Goal: Task Accomplishment & Management: Use online tool/utility

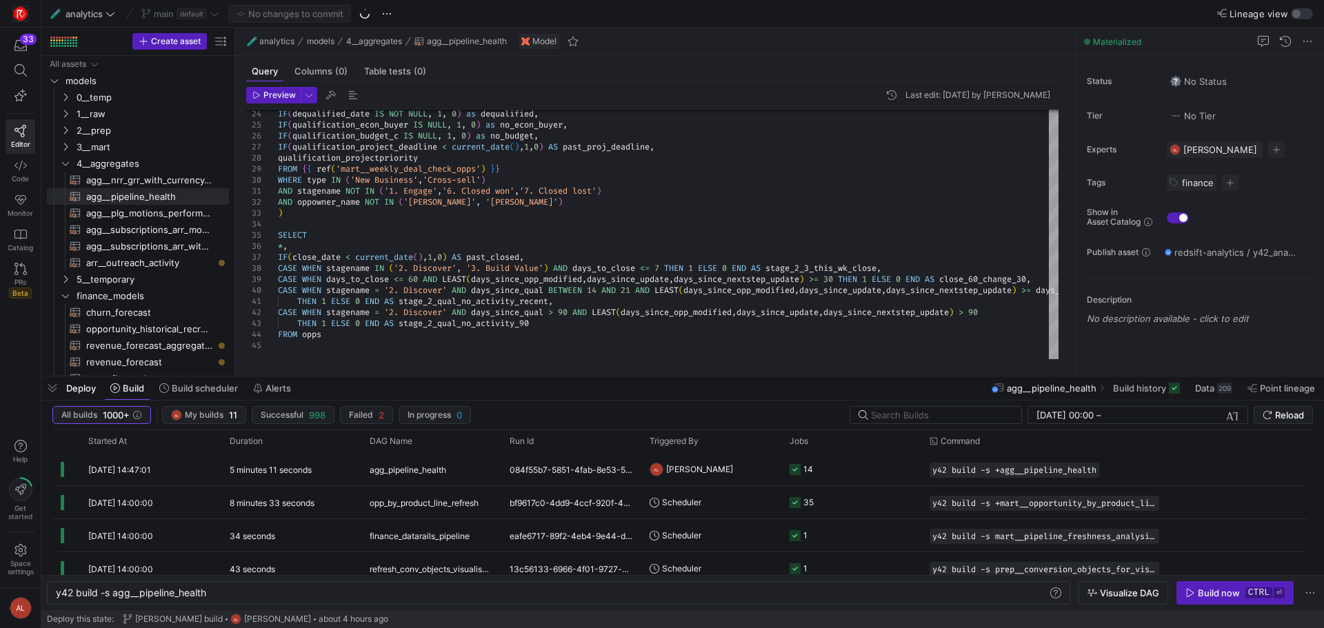
scroll to position [0, 151]
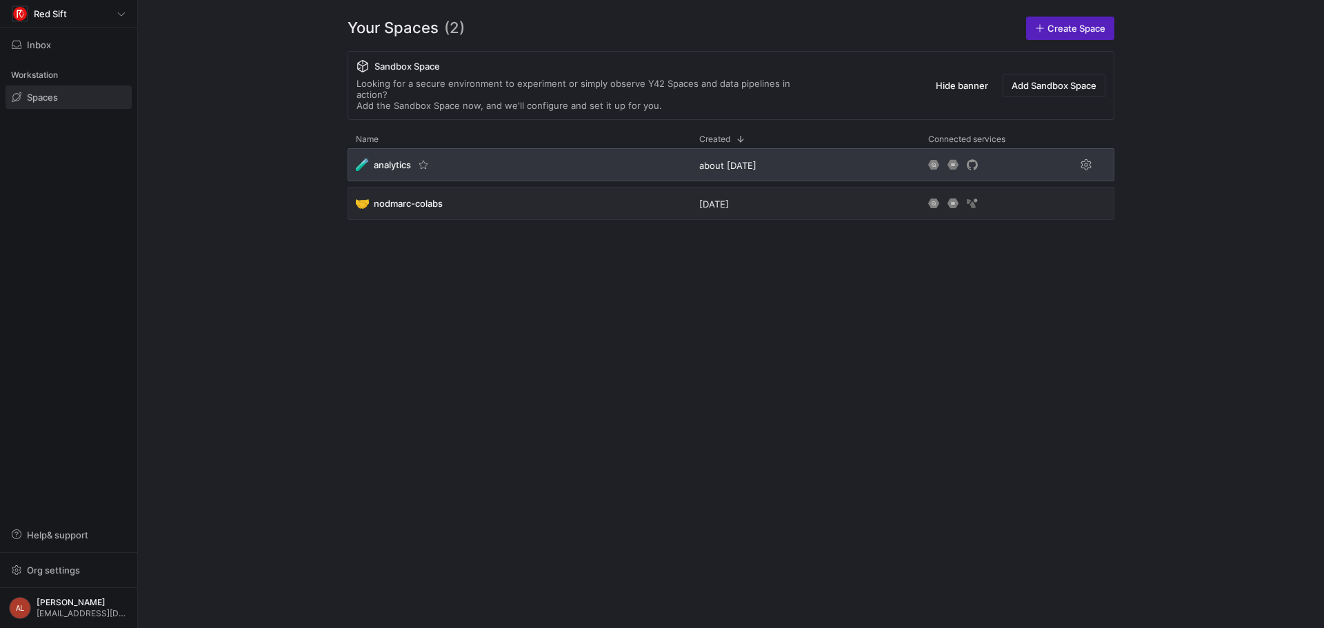
click at [487, 148] on div "🧪 analytics" at bounding box center [518, 164] width 343 height 33
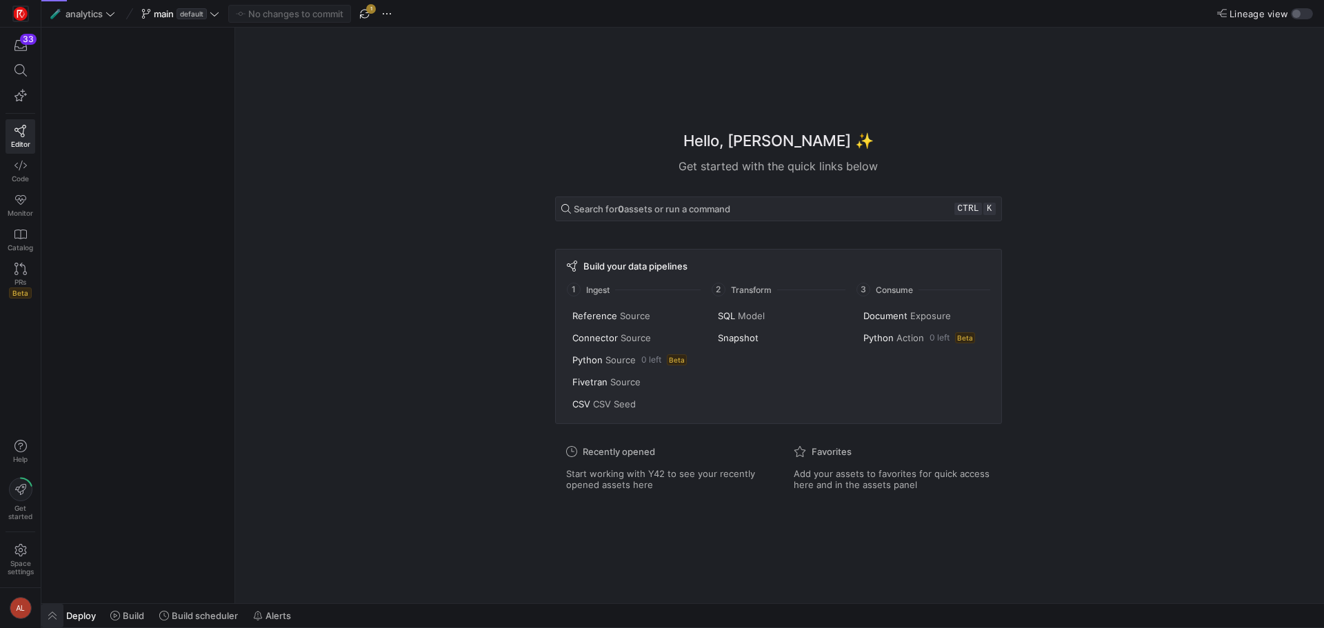
click at [51, 616] on span "button" at bounding box center [52, 615] width 22 height 23
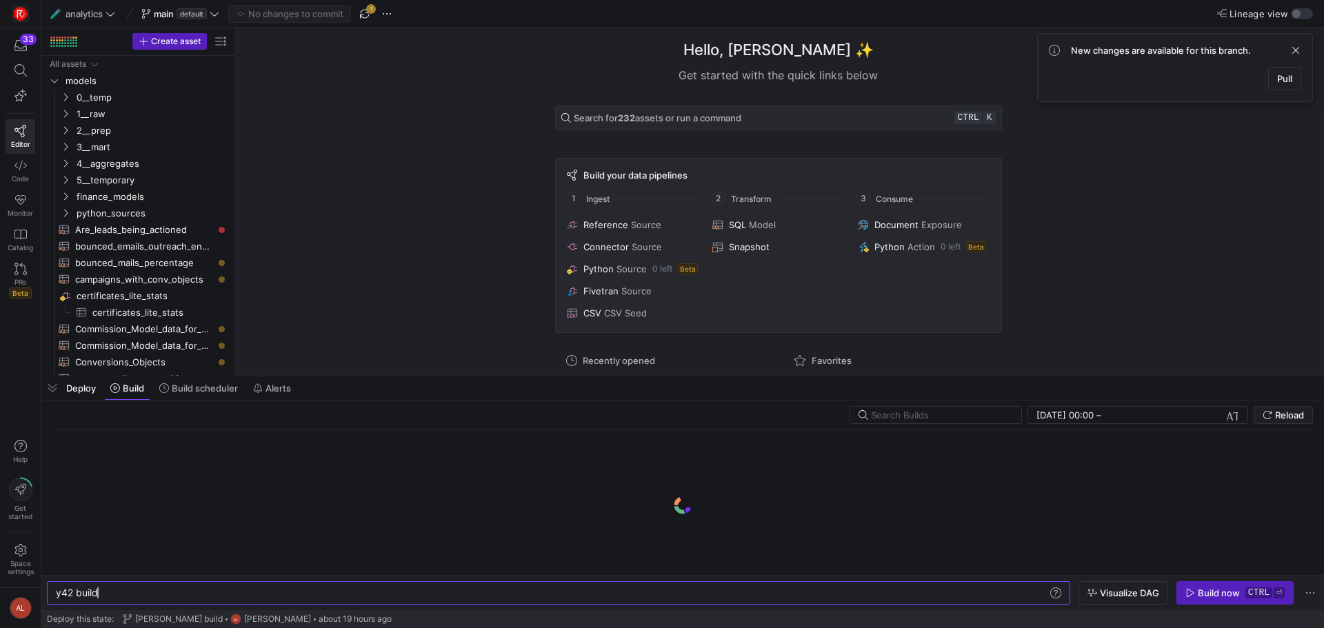
scroll to position [0, 41]
click at [1293, 47] on span at bounding box center [1295, 50] width 17 height 17
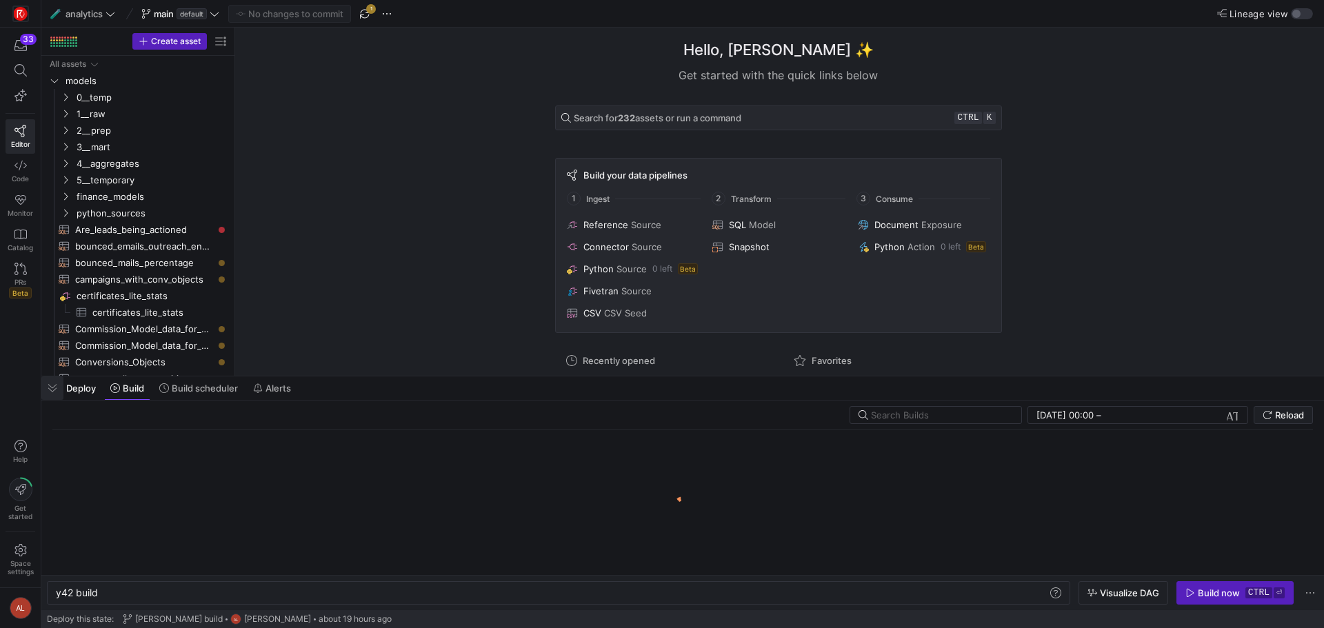
click at [44, 385] on span "button" at bounding box center [52, 387] width 22 height 23
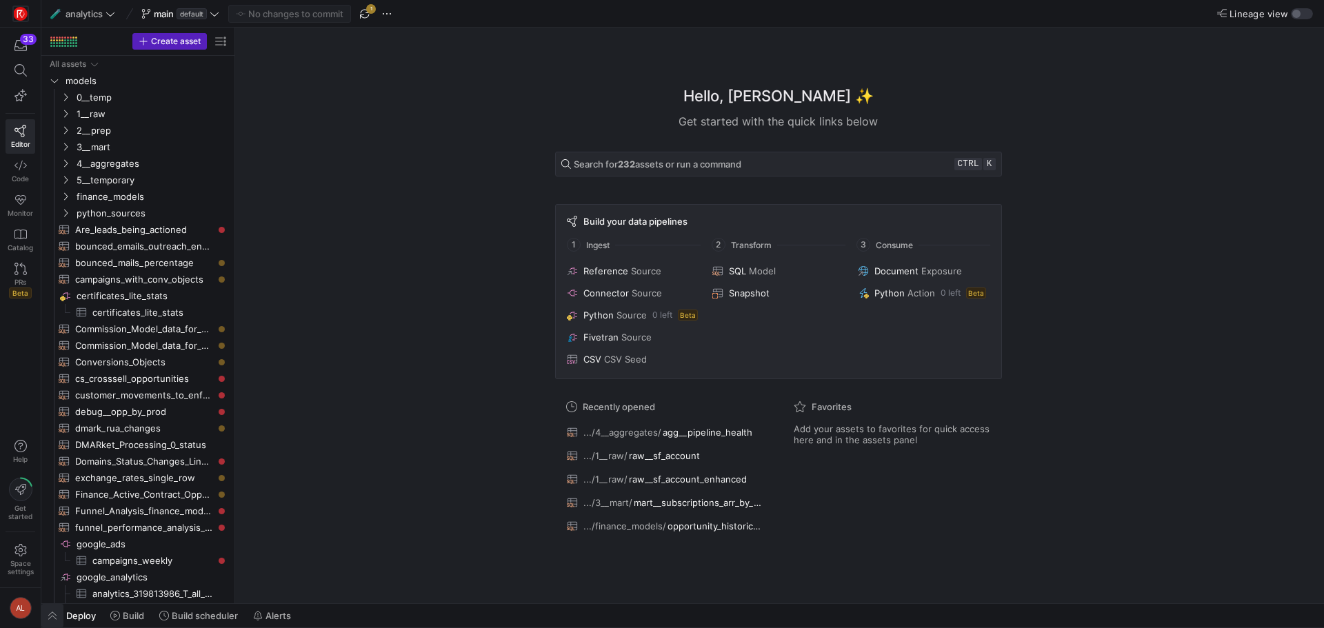
click at [59, 614] on span "button" at bounding box center [52, 615] width 22 height 23
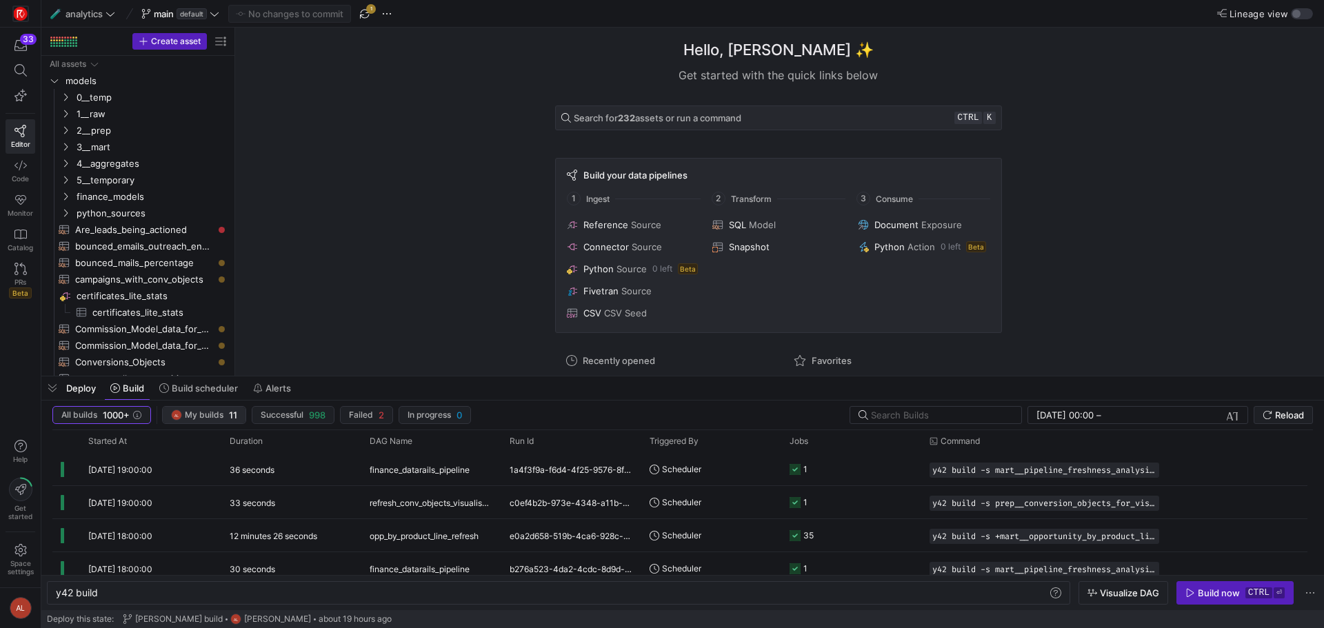
click at [212, 411] on span "My builds" at bounding box center [204, 415] width 39 height 10
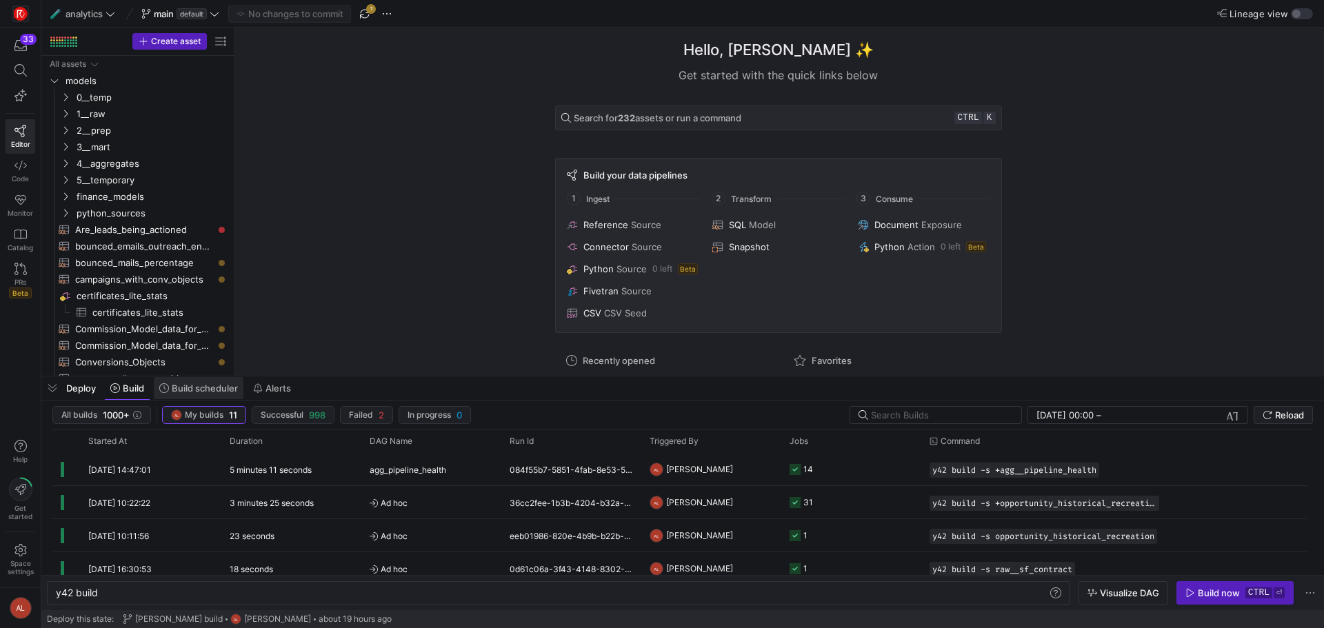
click at [211, 389] on span "Build scheduler" at bounding box center [205, 388] width 66 height 11
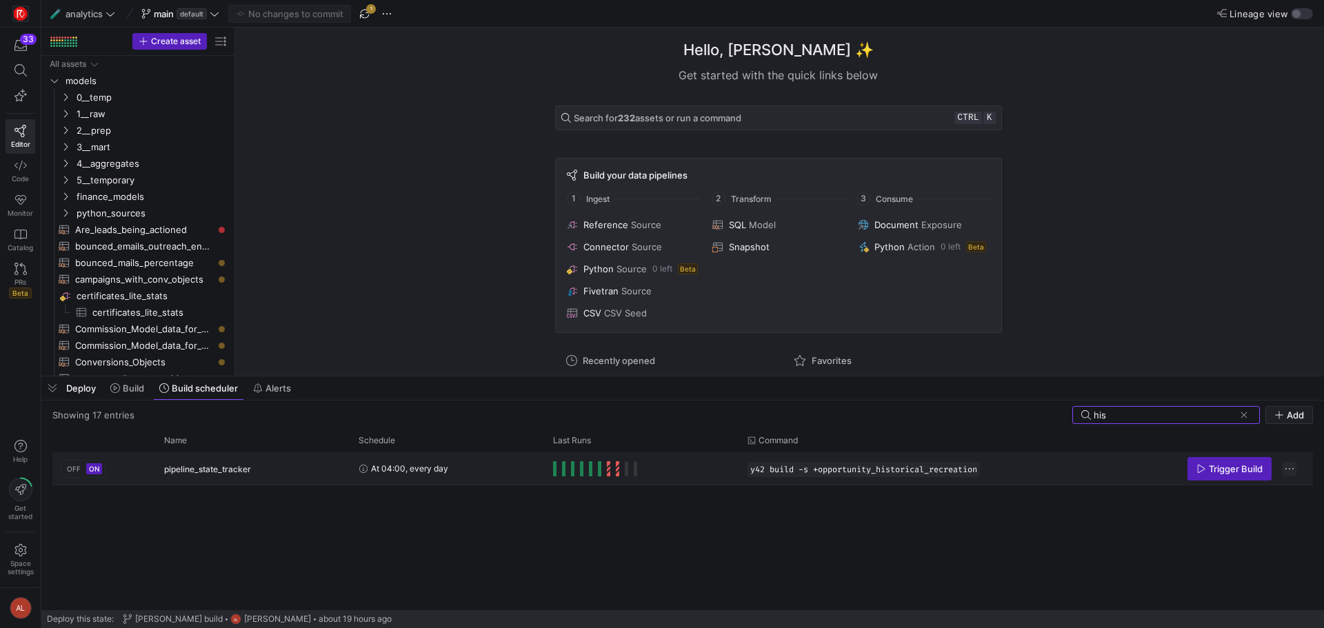
type input "his"
click at [1290, 469] on span "Press SPACE to select this row." at bounding box center [1289, 469] width 14 height 14
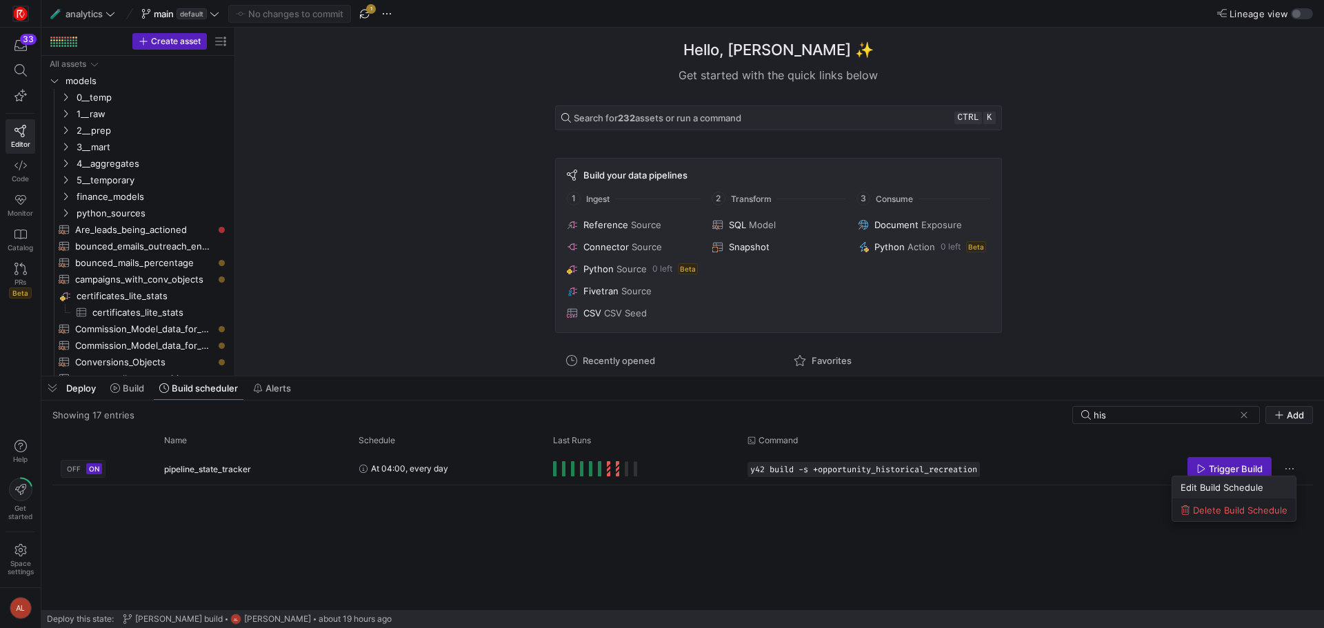
click at [1238, 483] on span "Edit Build Schedule" at bounding box center [1221, 487] width 83 height 11
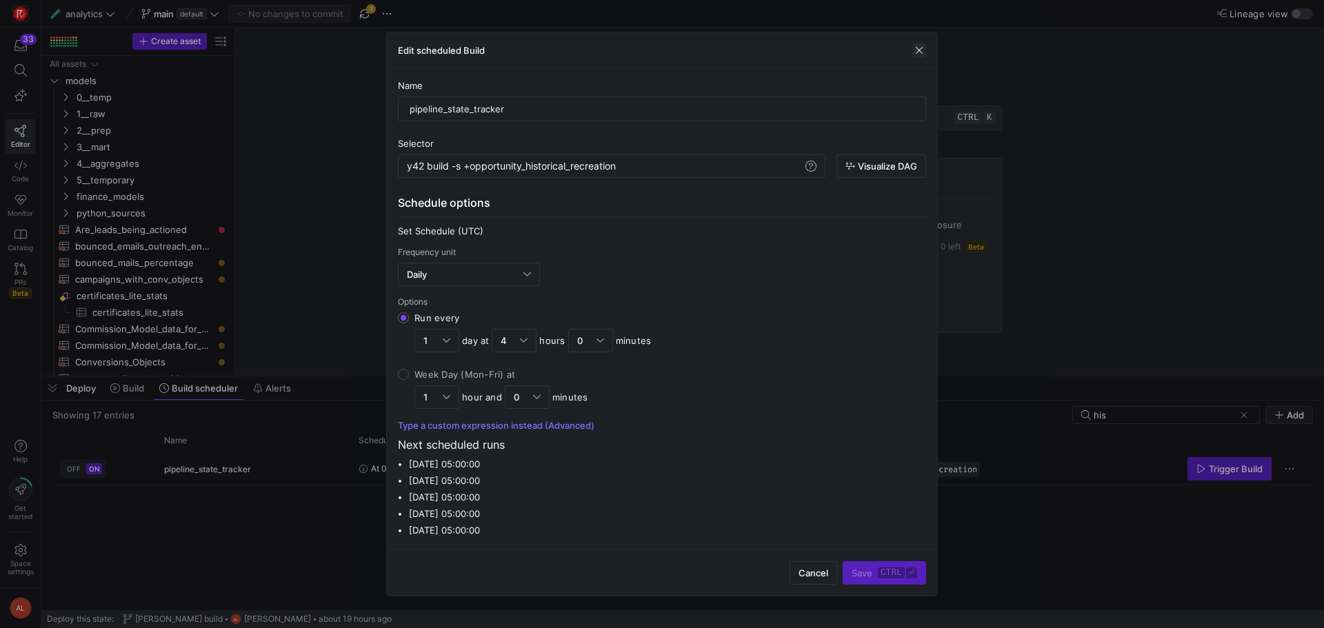
click at [914, 50] on span "button" at bounding box center [919, 50] width 14 height 14
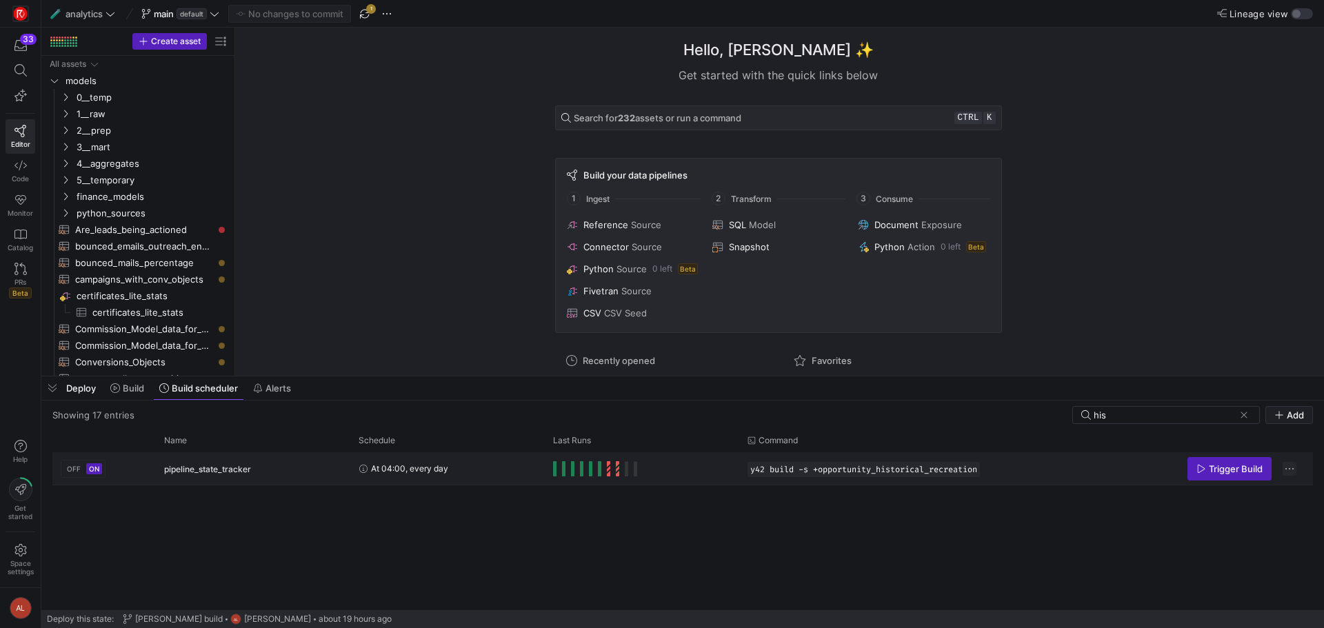
click at [1289, 468] on span "Press SPACE to select this row." at bounding box center [1289, 469] width 14 height 14
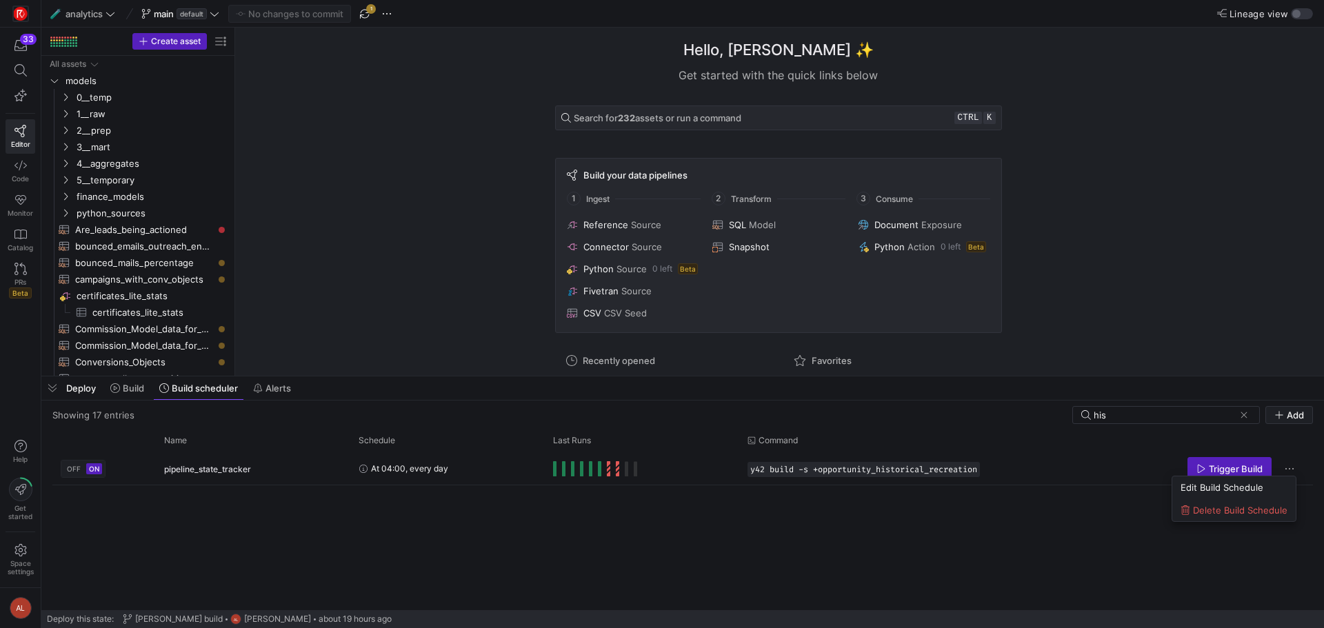
click at [612, 449] on div at bounding box center [662, 314] width 1324 height 628
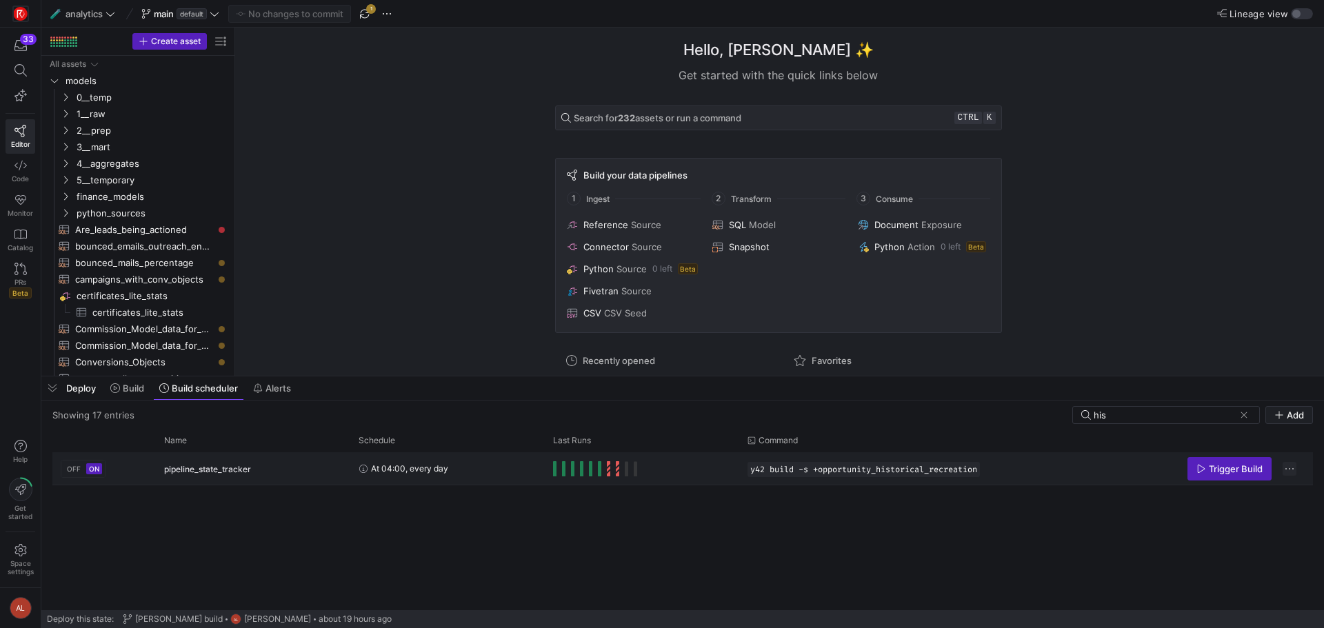
click at [1288, 463] on span "Press SPACE to select this row." at bounding box center [1289, 469] width 14 height 14
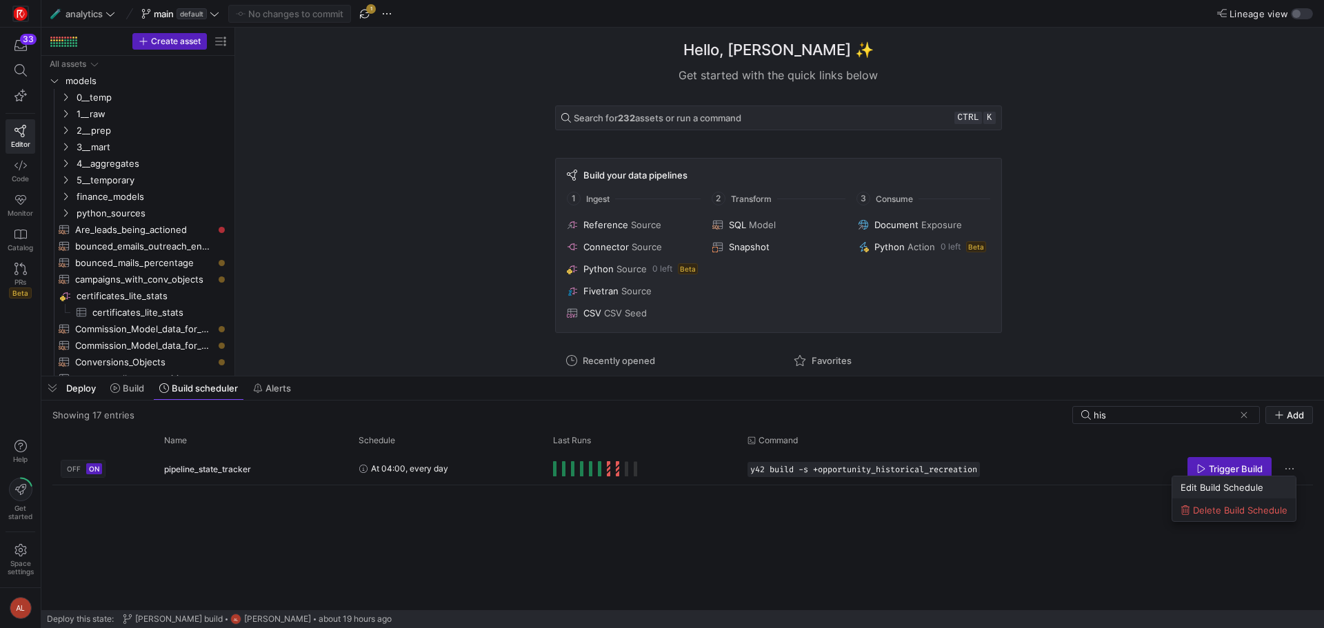
click at [1198, 487] on span "Edit Build Schedule" at bounding box center [1221, 487] width 83 height 11
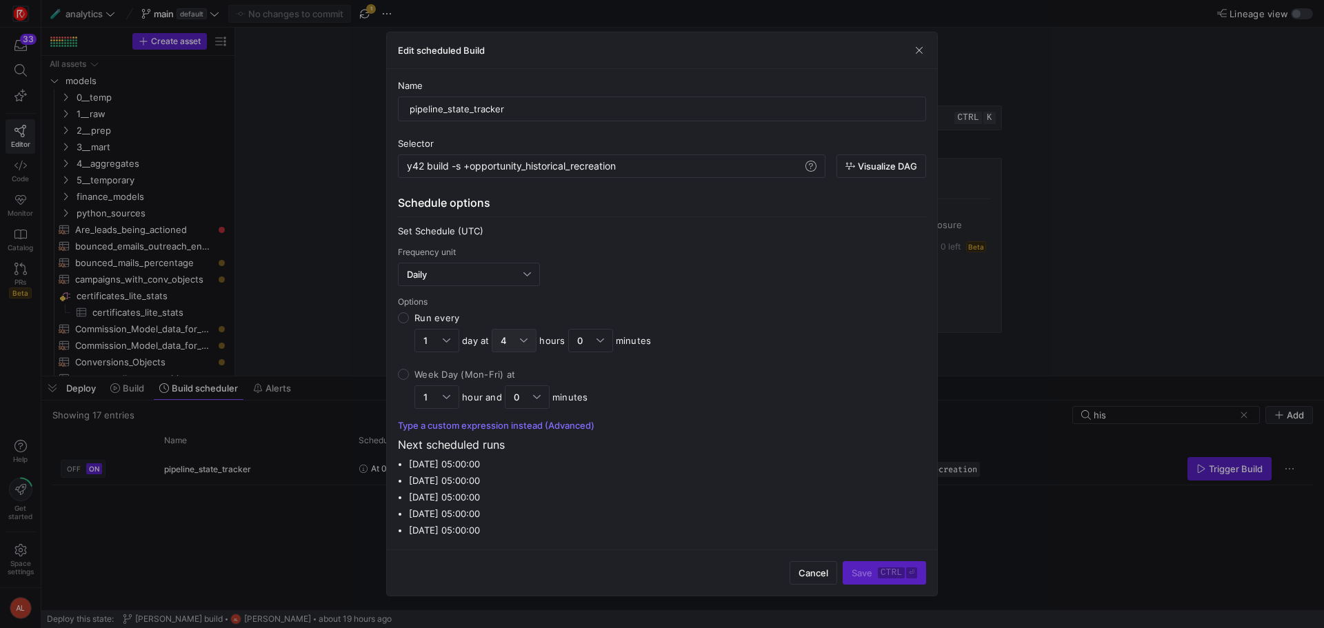
click at [526, 343] on div at bounding box center [524, 340] width 8 height 11
click at [409, 323] on input "Run every 1 day at 4 hours 0 minutes" at bounding box center [403, 317] width 11 height 11
click at [517, 396] on mat-option "1" at bounding box center [514, 388] width 43 height 22
click at [539, 423] on button "Type a custom expression instead (Advanced)" at bounding box center [496, 425] width 196 height 11
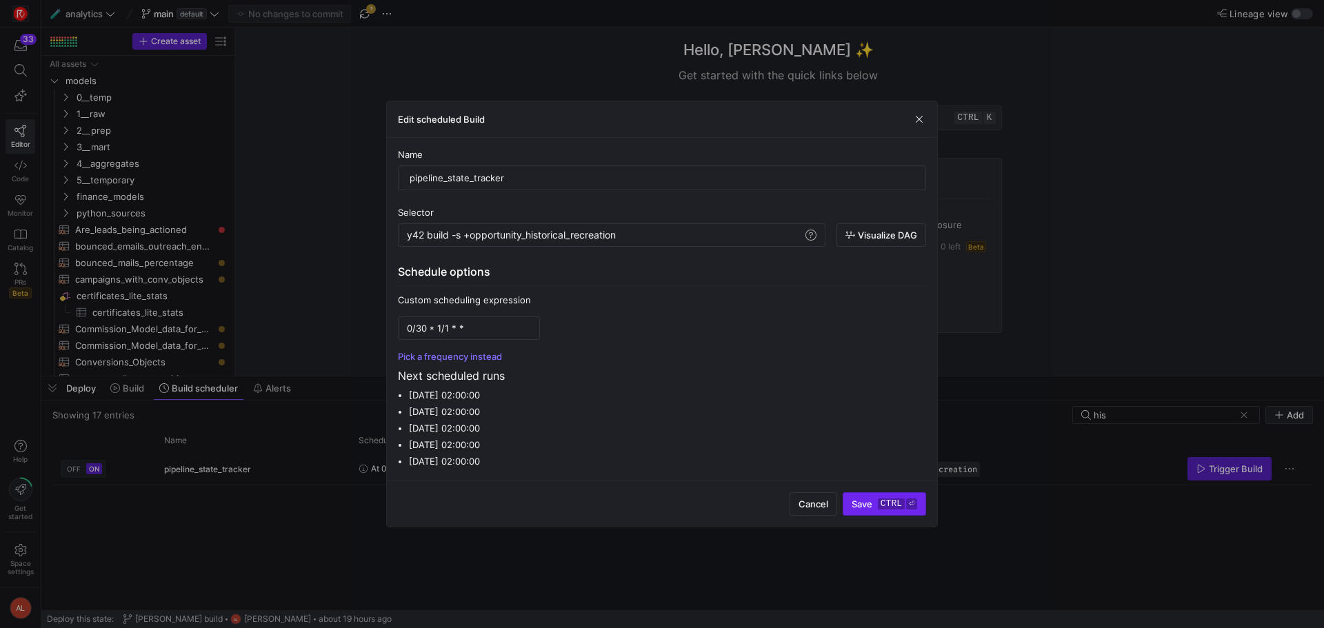
click at [880, 503] on kbd "ctrl" at bounding box center [891, 503] width 27 height 11
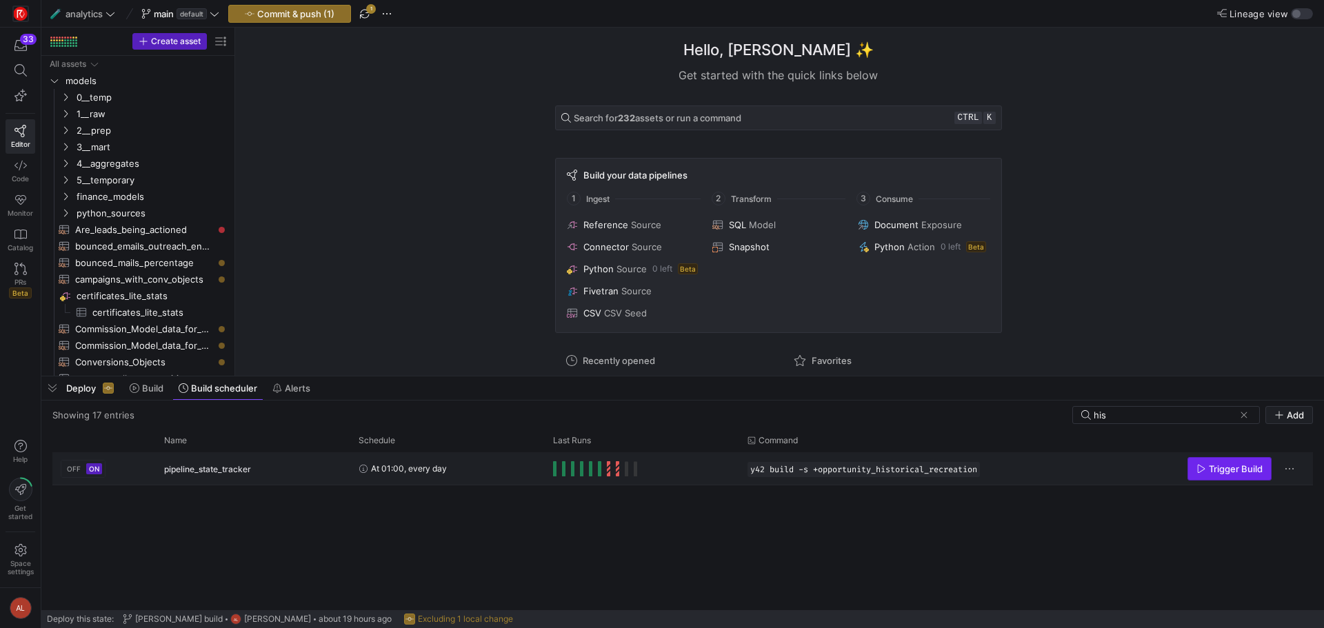
click at [1230, 472] on span "Trigger Build" at bounding box center [1236, 468] width 54 height 11
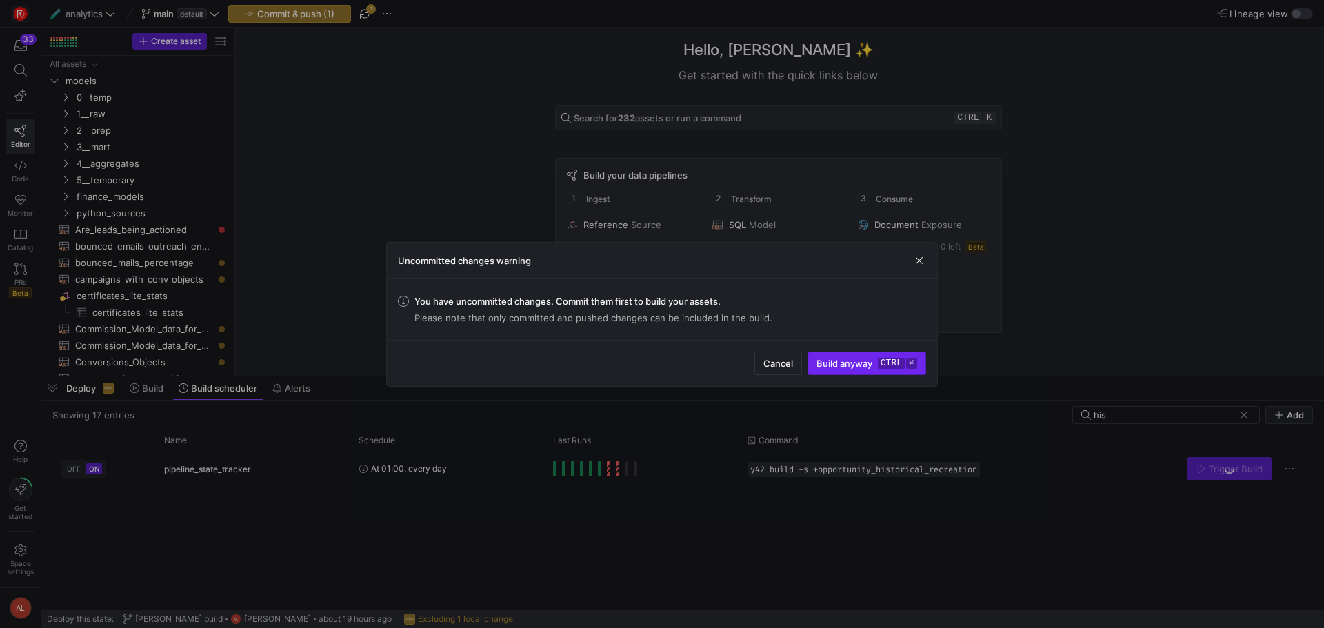
click at [853, 367] on span "Build anyway ctrl ⏎" at bounding box center [866, 363] width 101 height 11
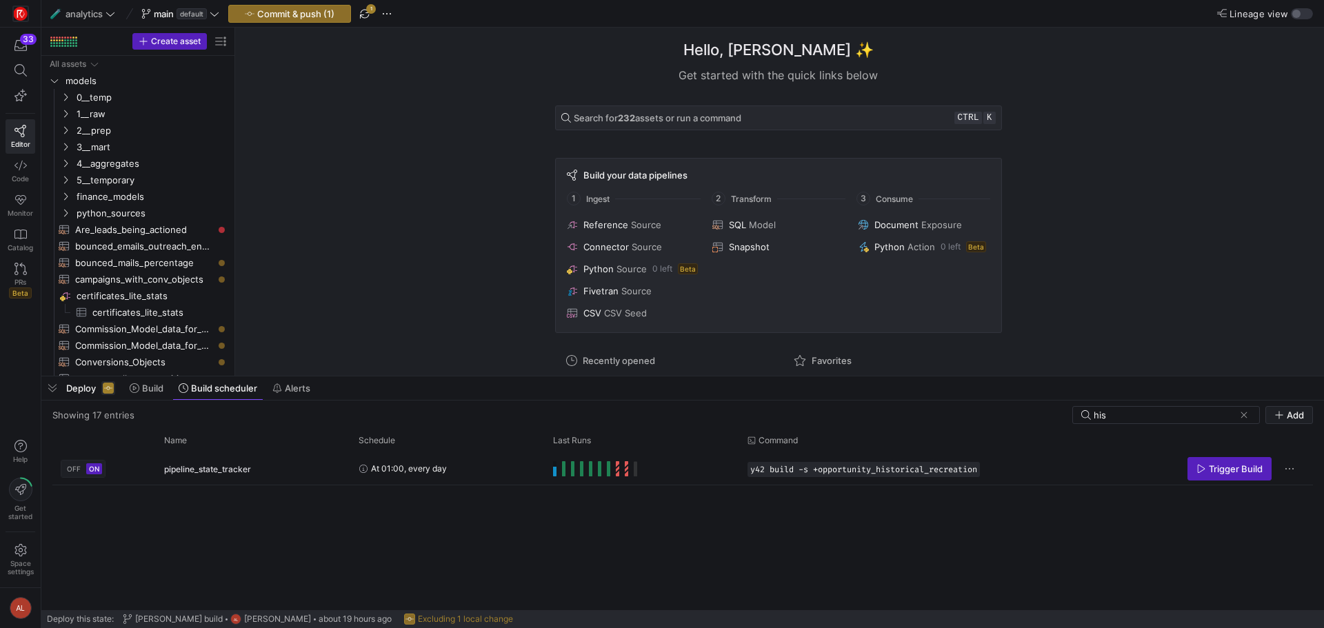
click at [101, 392] on span at bounding box center [108, 388] width 14 height 14
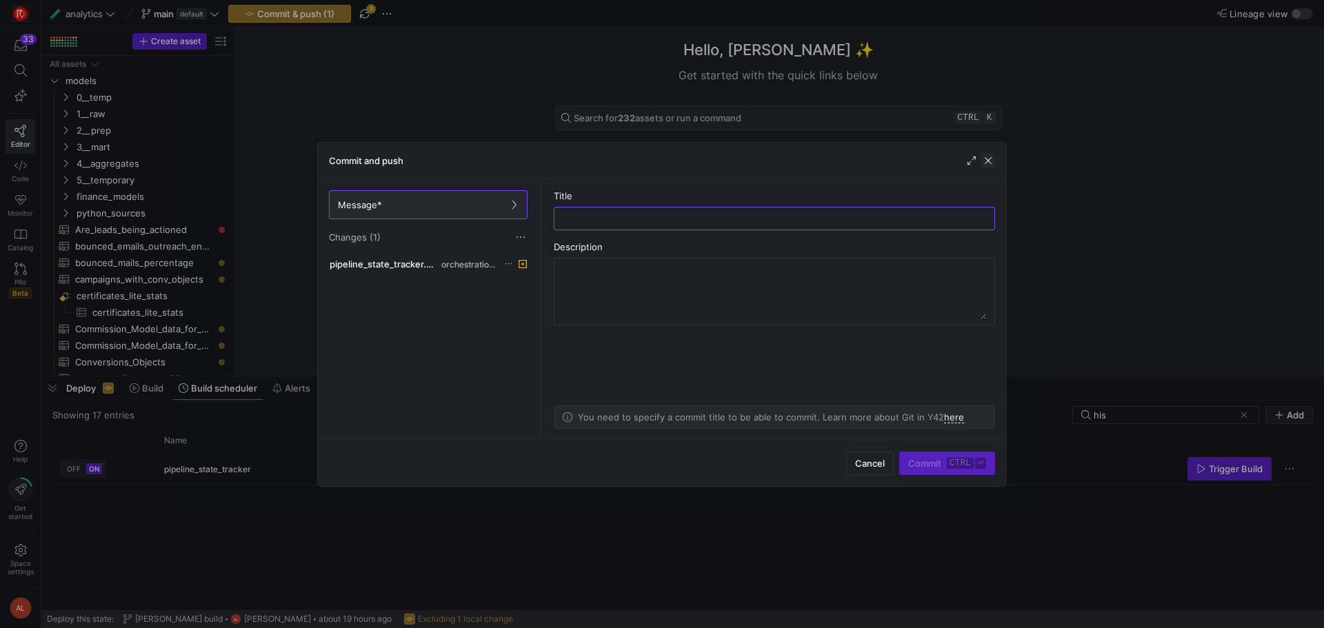
click at [993, 159] on span "button" at bounding box center [988, 161] width 14 height 14
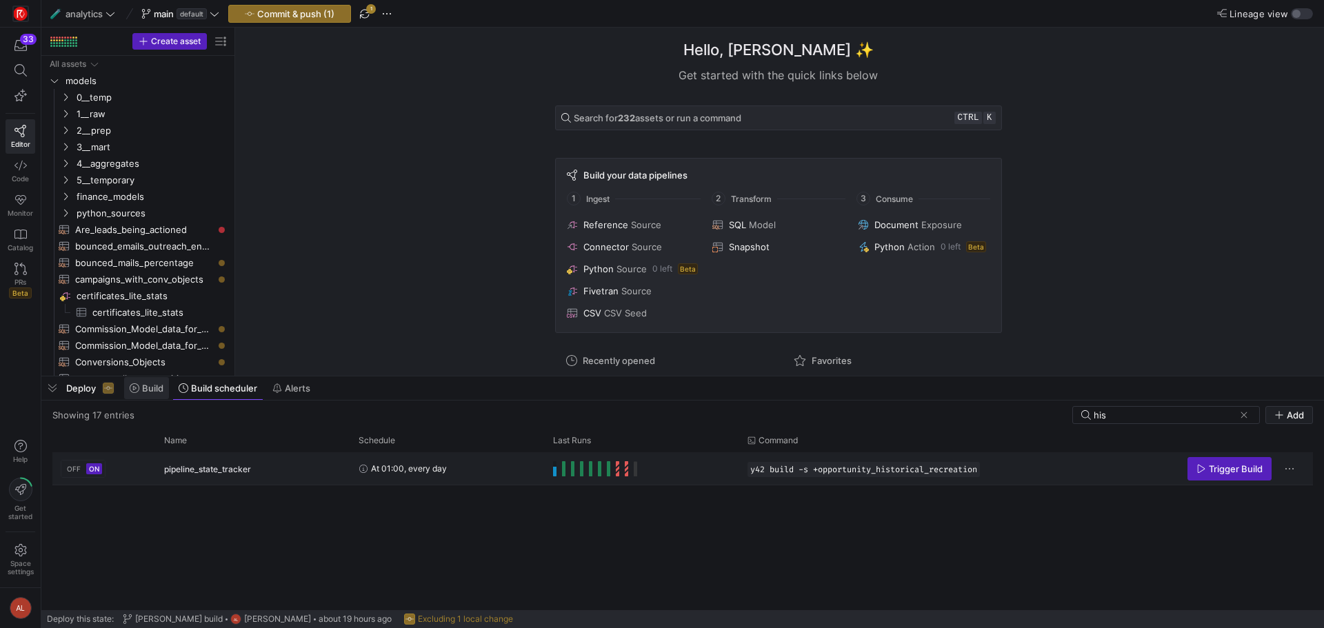
click at [148, 389] on span "Build" at bounding box center [152, 388] width 21 height 11
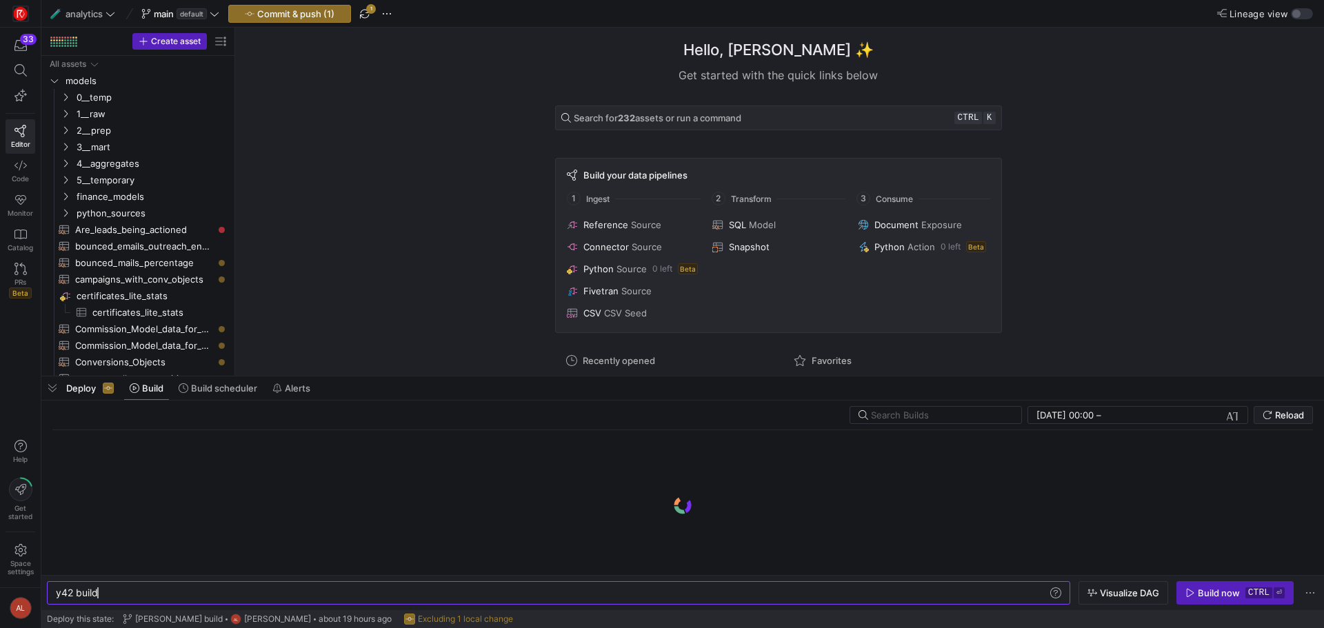
scroll to position [0, 41]
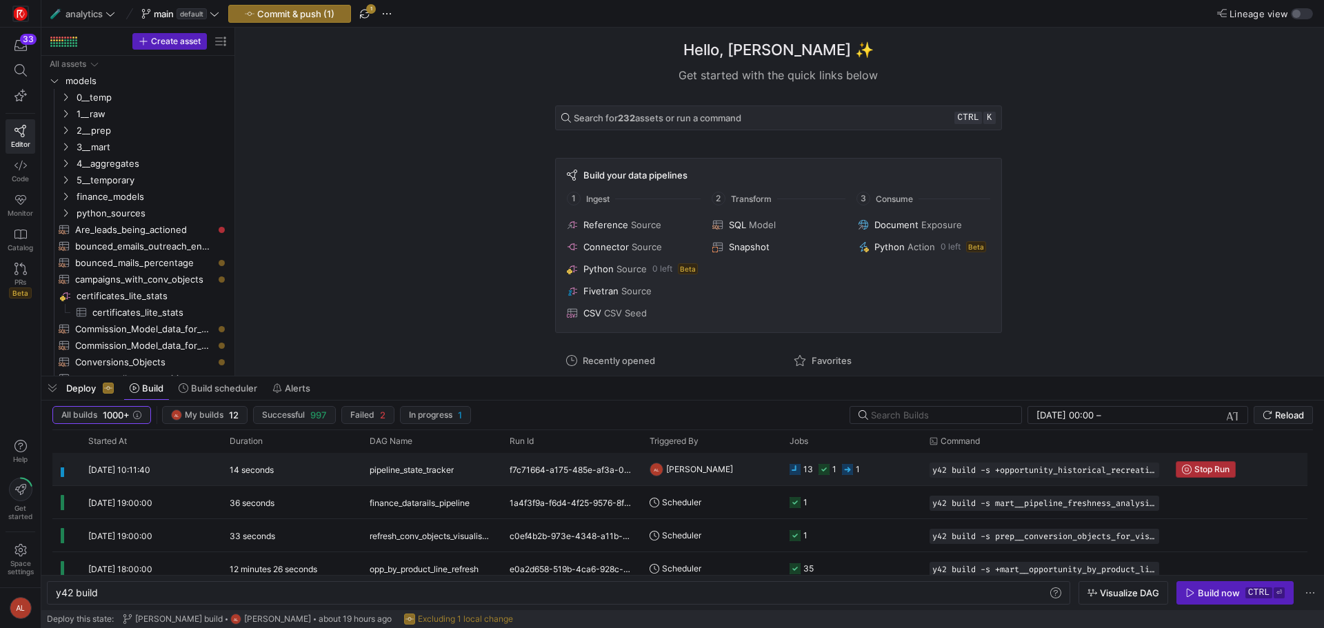
click at [1187, 469] on icon "button" at bounding box center [1187, 470] width 10 height 10
click at [462, 621] on span "Excluding 1 local change" at bounding box center [465, 619] width 95 height 10
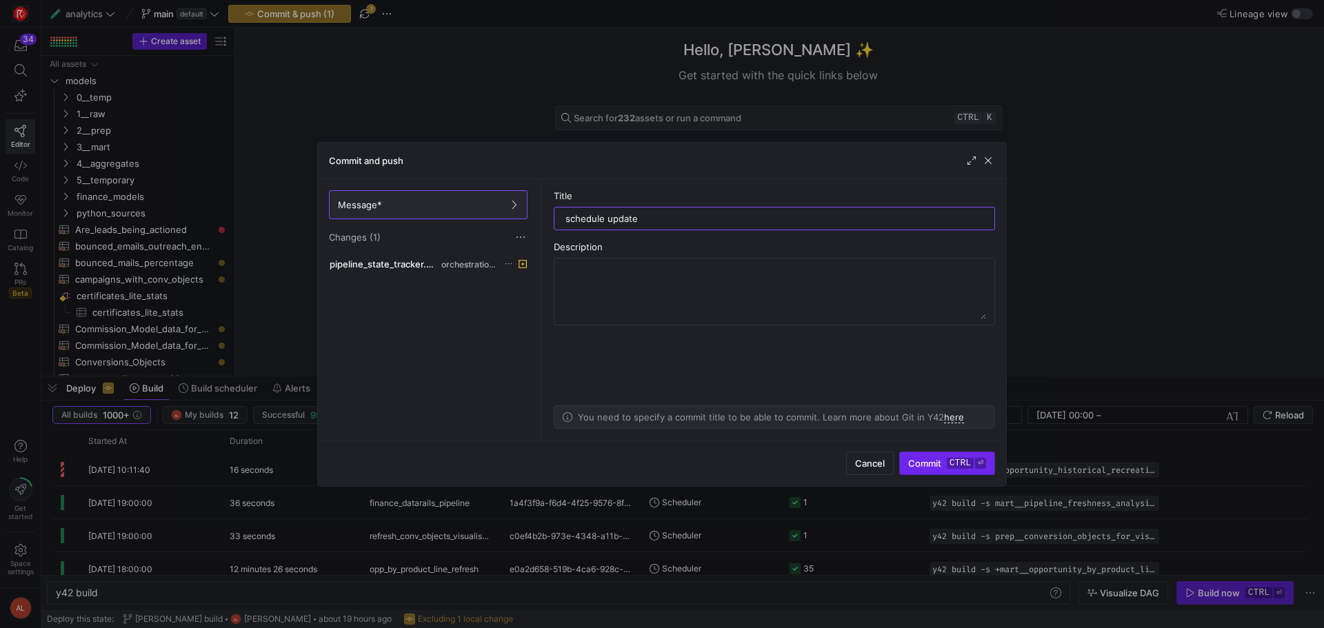
type input "schedule update"
click at [968, 460] on kbd "ctrl" at bounding box center [960, 463] width 27 height 11
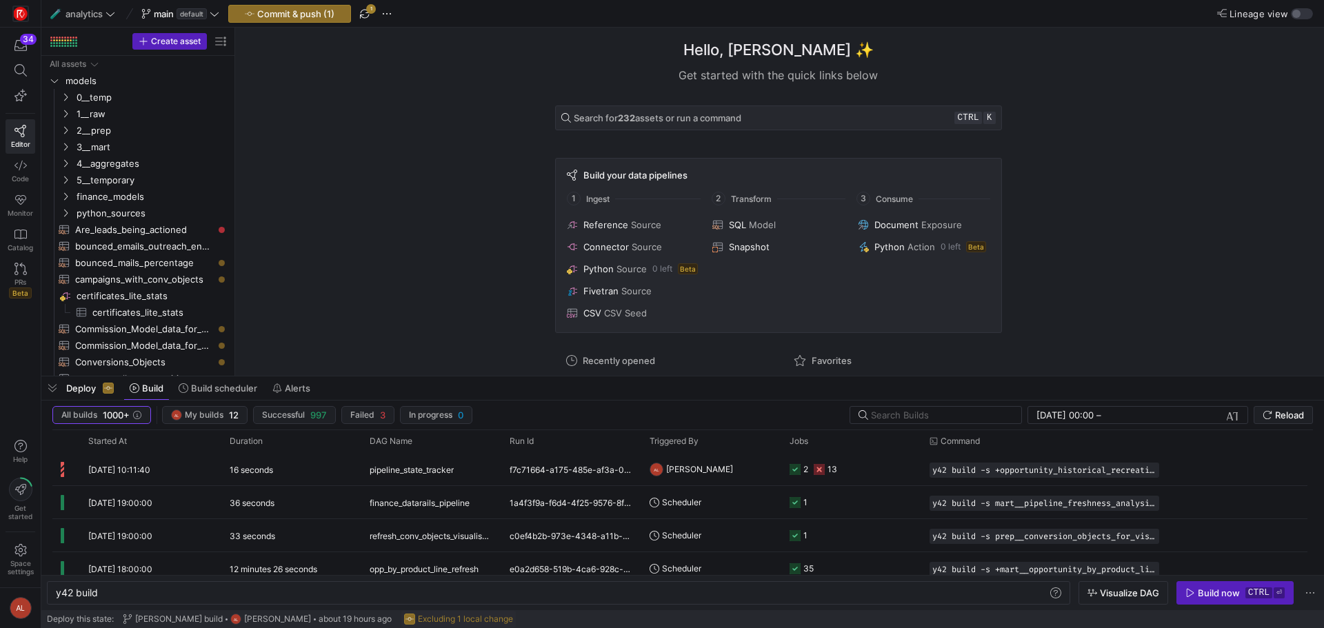
click at [309, 18] on span "Commit & push (1)" at bounding box center [295, 13] width 77 height 11
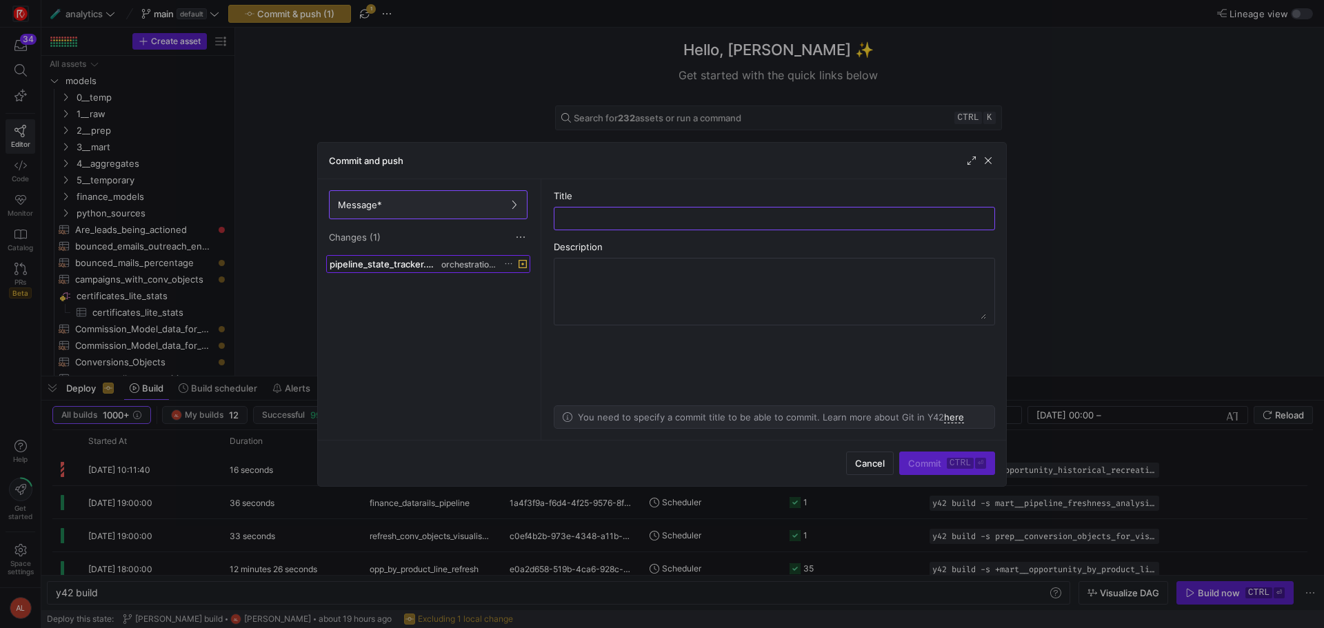
click at [398, 259] on span "pipeline_state_tracker.yml" at bounding box center [384, 264] width 109 height 11
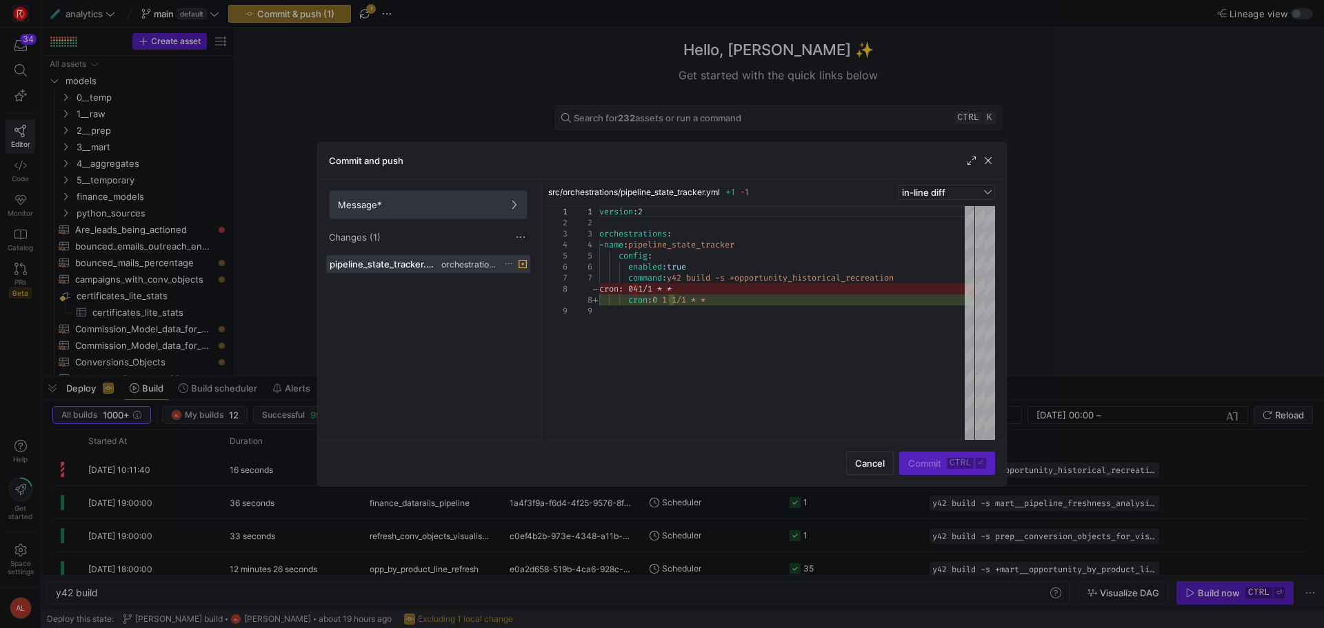
click at [408, 212] on span at bounding box center [428, 205] width 197 height 28
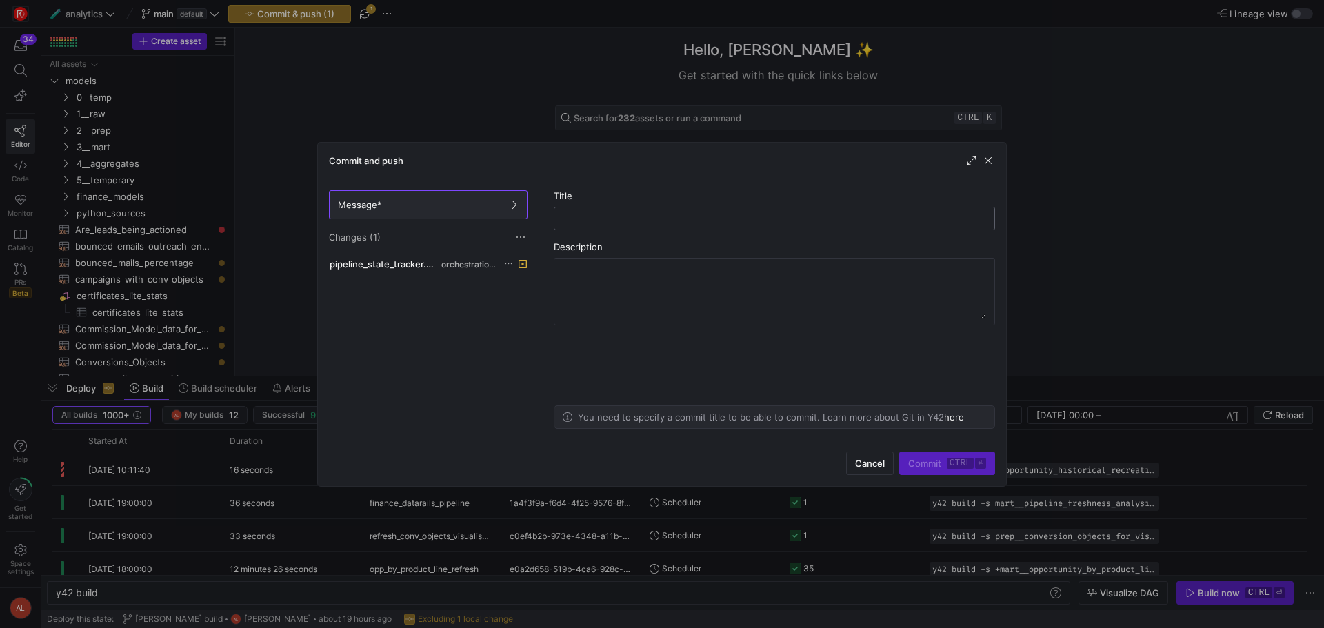
click at [658, 216] on input "text" at bounding box center [774, 218] width 418 height 11
type input "u"
type input "build update"
click at [914, 461] on span "Commit ctrl ⏎" at bounding box center [947, 463] width 78 height 11
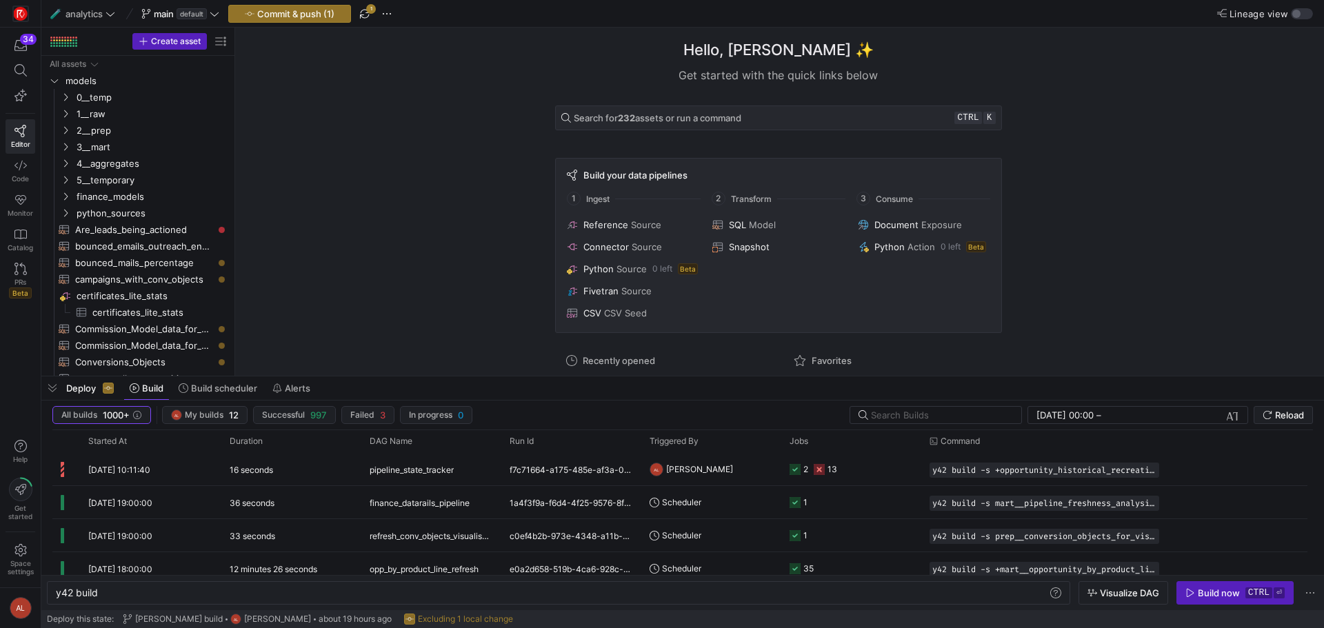
click at [390, 11] on span "button" at bounding box center [386, 14] width 17 height 17
click at [296, 241] on div at bounding box center [662, 314] width 1324 height 628
click at [370, 12] on span "button" at bounding box center [364, 14] width 17 height 17
click at [158, 16] on span "main" at bounding box center [164, 13] width 20 height 11
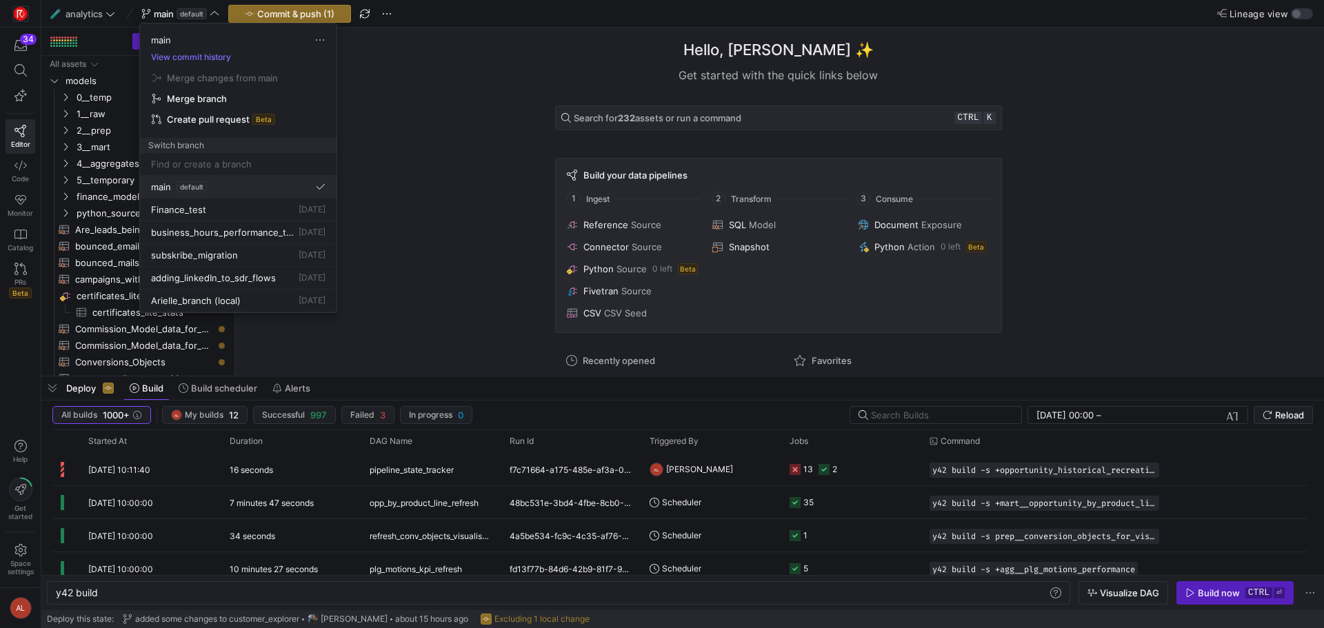
click at [201, 188] on span "default" at bounding box center [191, 186] width 30 height 11
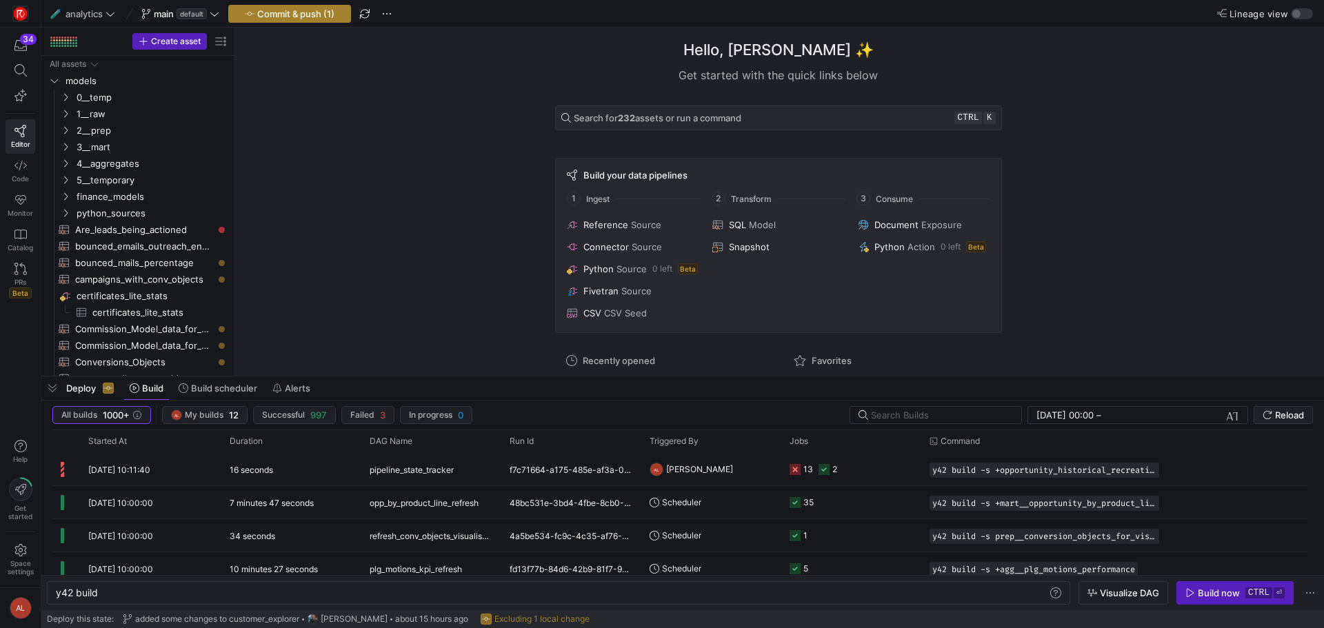
click at [331, 16] on span "Commit & push (1)" at bounding box center [295, 13] width 77 height 11
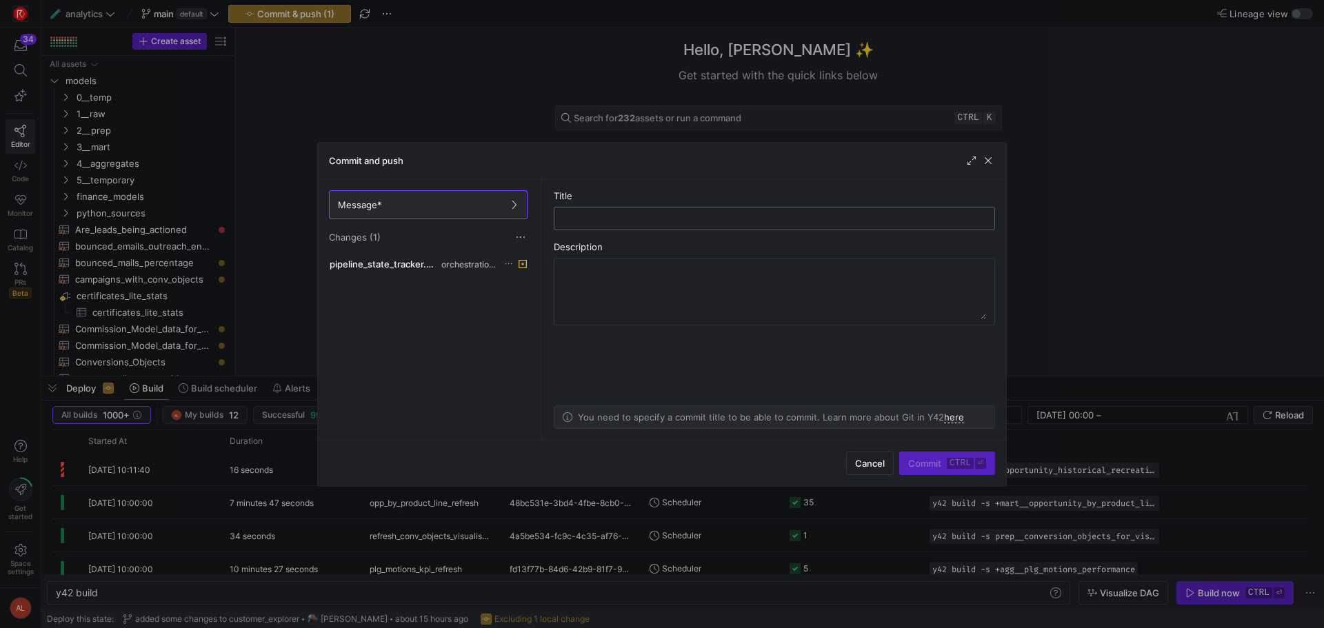
click at [614, 222] on input "text" at bounding box center [774, 218] width 418 height 11
type input "schedule update"
click at [942, 458] on span "Commit ctrl ⏎" at bounding box center [947, 463] width 78 height 11
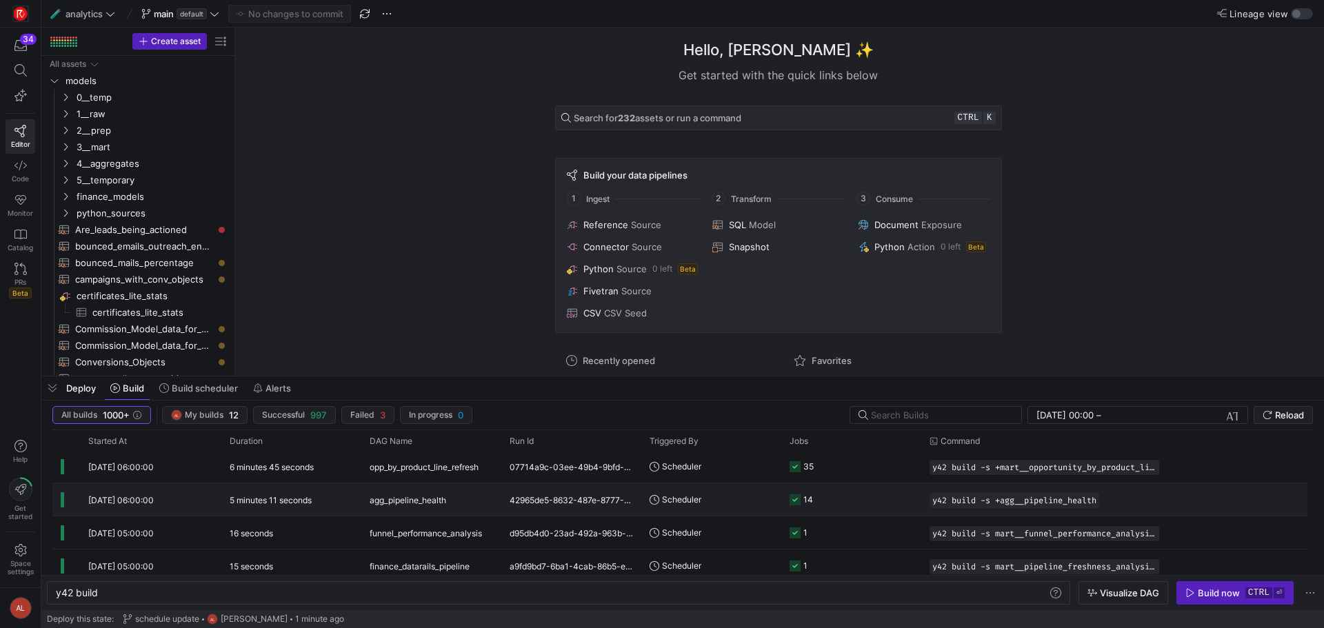
scroll to position [0, 0]
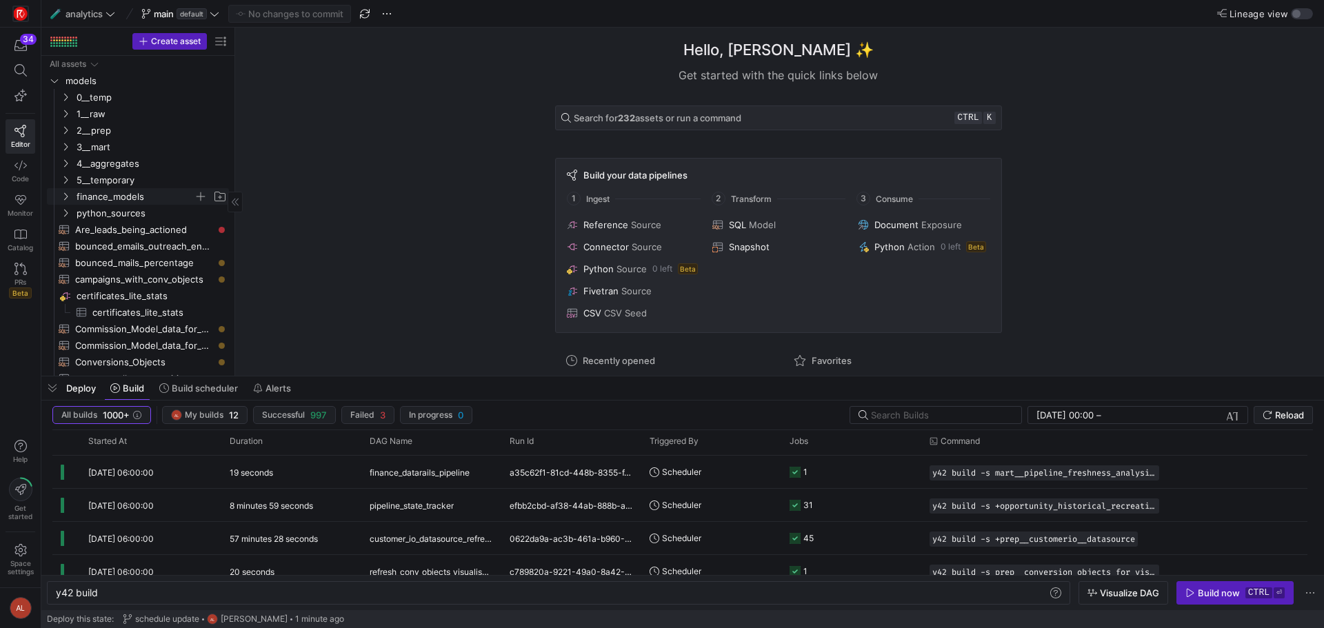
click at [65, 197] on icon "Press SPACE to select this row." at bounding box center [66, 196] width 10 height 8
click at [133, 228] on span "opportunity_historical_recreation​​​​​​​​​​" at bounding box center [149, 230] width 127 height 16
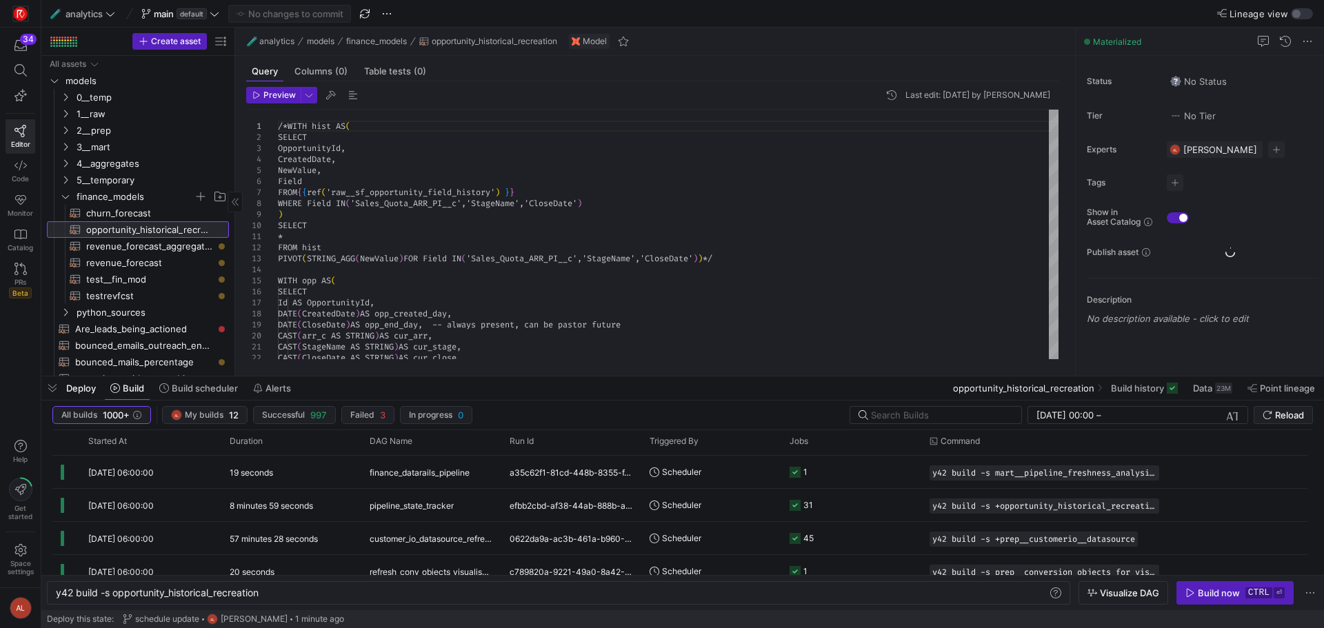
type textarea "y42 build -s opportunity_historical_recreation"
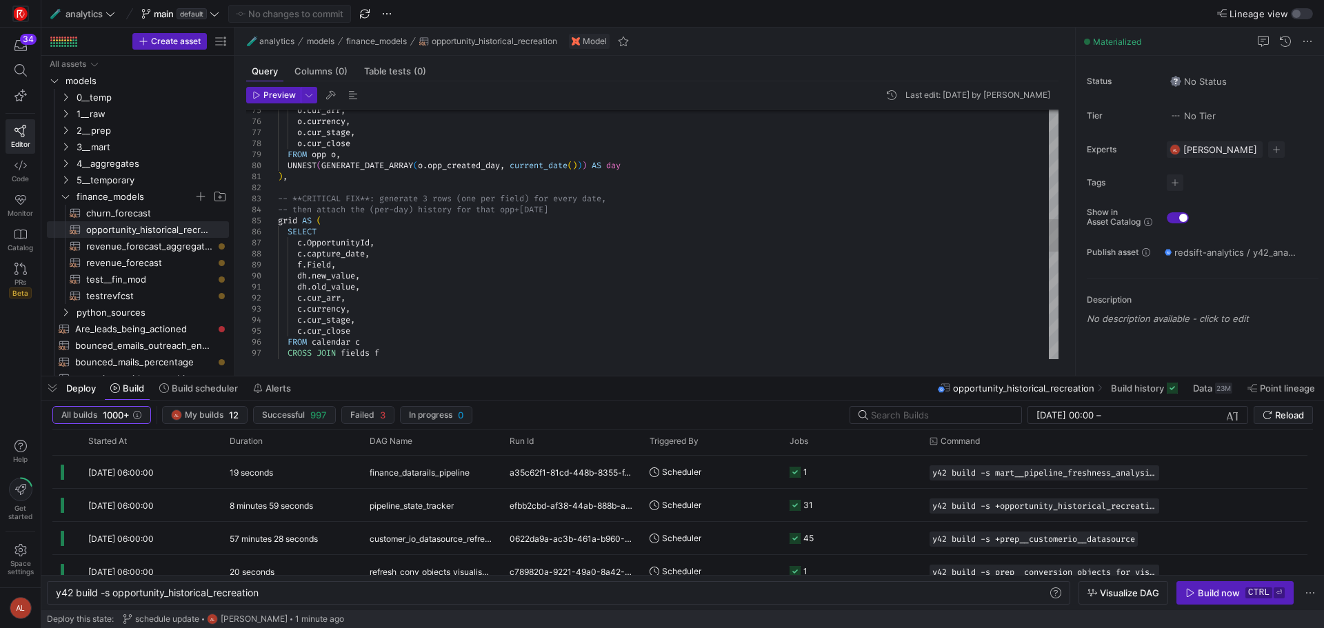
click at [552, 164] on div "o . cur_stage , o . cur_close FROM opp o , UNNEST ( GENERATE_DATE_ARRAY ( o . o…" at bounding box center [668, 225] width 780 height 1897
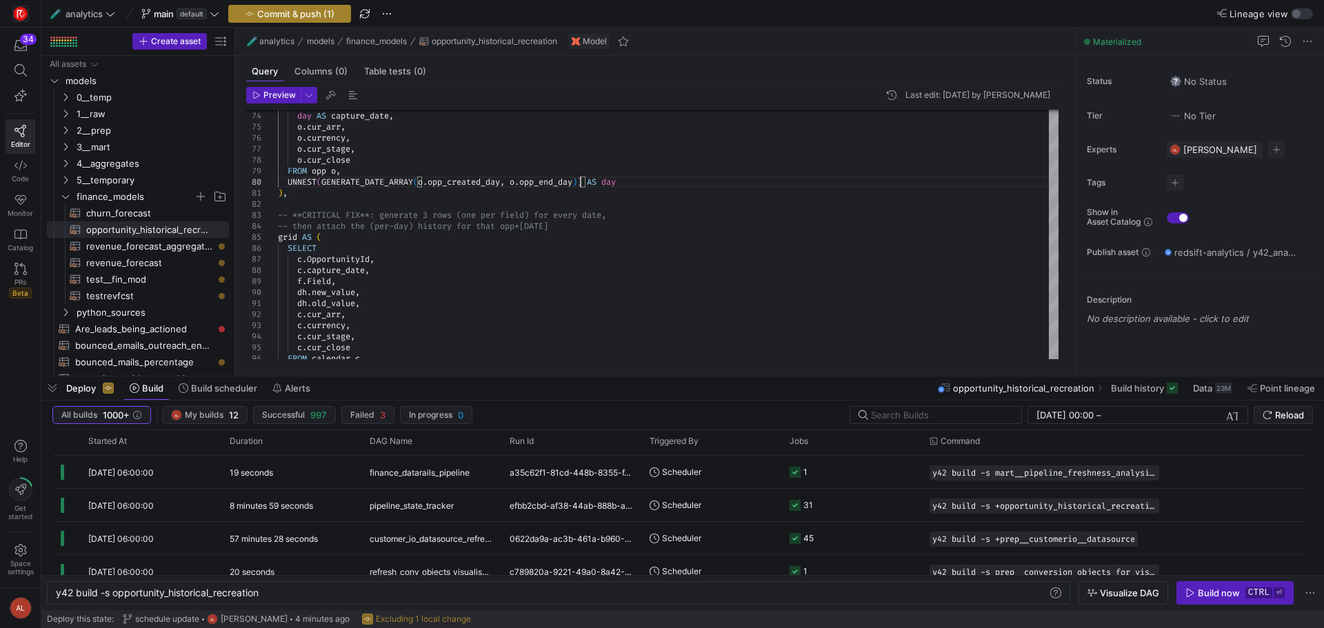
type textarea "calendar AS ( SELECT o.OpportunityId, day AS capture_date, o.cur_arr, o.currenc…"
click at [636, 183] on div "o . cur_stage , o . cur_close FROM opp o , UNNEST ( GENERATE_DATE_ARRAY ( o . o…" at bounding box center [668, 242] width 780 height 1897
